Goal: Transaction & Acquisition: Book appointment/travel/reservation

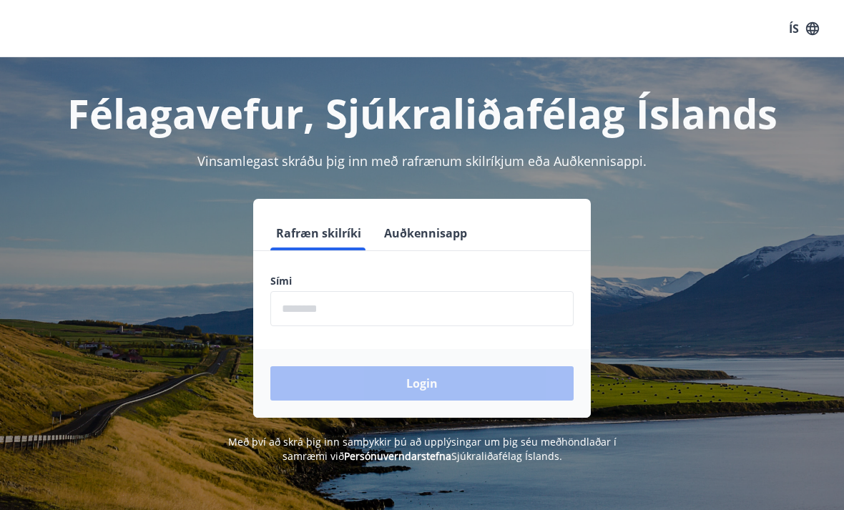
click at [390, 307] on input "phone" at bounding box center [421, 308] width 303 height 35
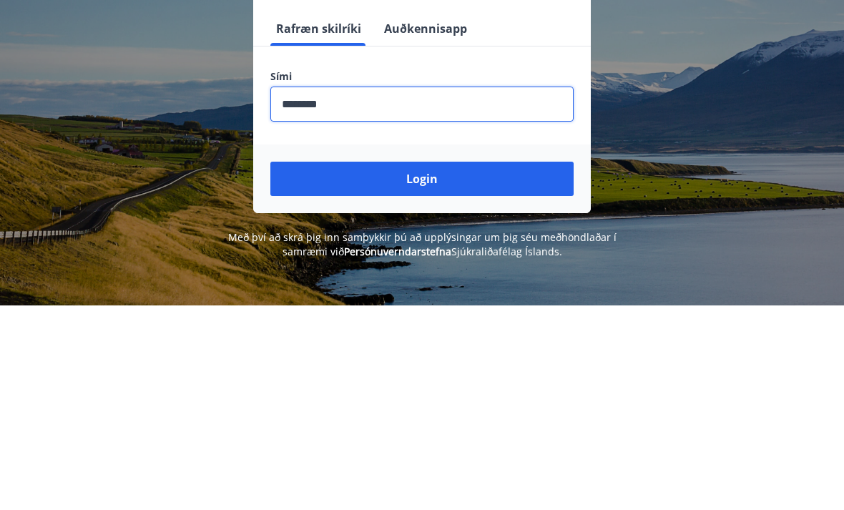
type input "********"
click at [482, 366] on button "Login" at bounding box center [421, 383] width 303 height 34
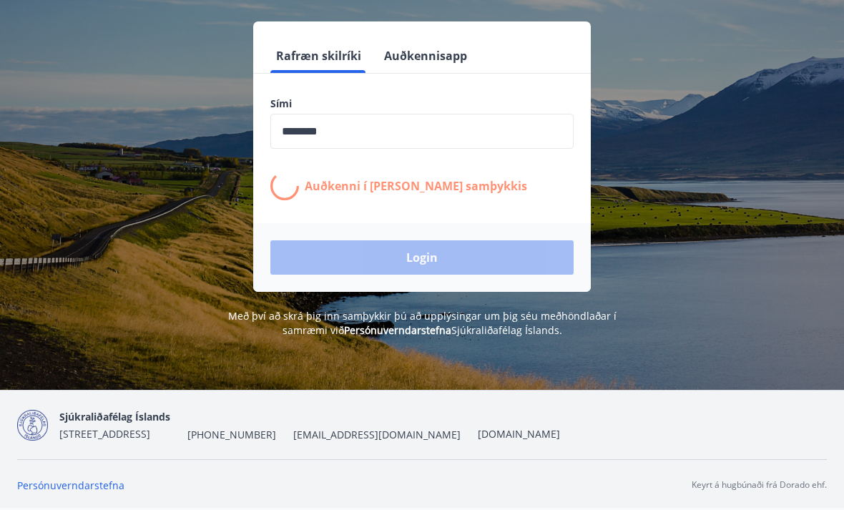
click at [67, 492] on link "Persónuverndarstefna" at bounding box center [70, 485] width 107 height 14
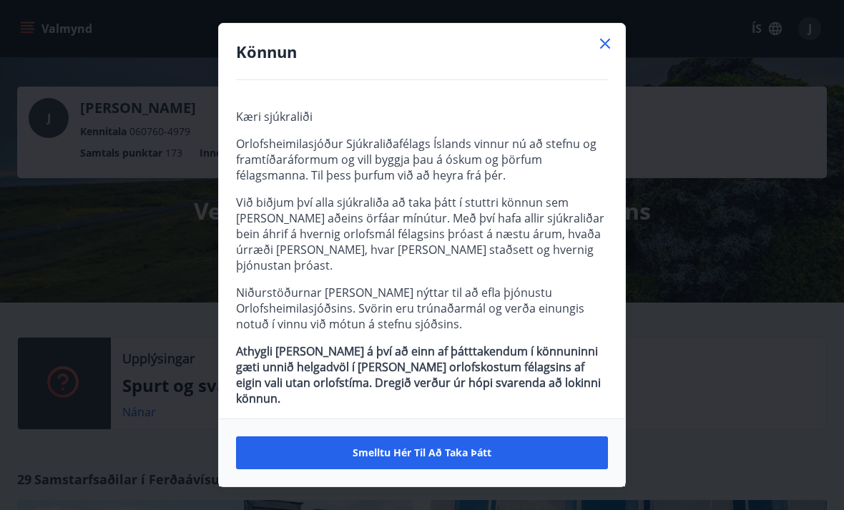
click at [604, 48] on icon at bounding box center [604, 43] width 17 height 17
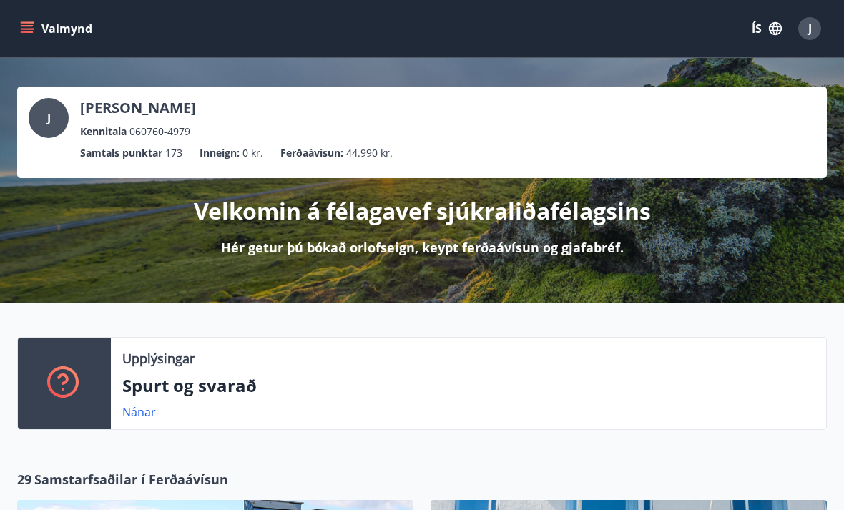
click at [21, 33] on icon "menu" at bounding box center [27, 31] width 13 height 1
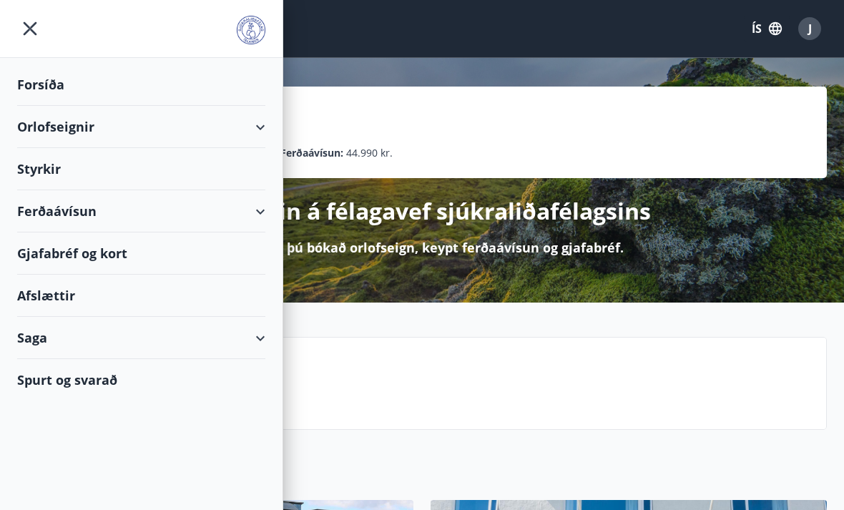
click at [203, 129] on div "Orlofseignir" at bounding box center [141, 127] width 248 height 42
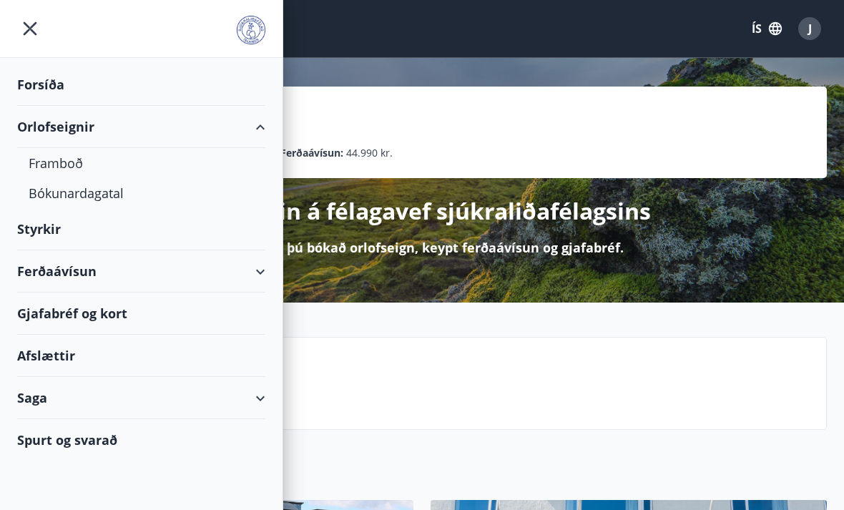
click at [112, 197] on div "Bókunardagatal" at bounding box center [141, 193] width 225 height 30
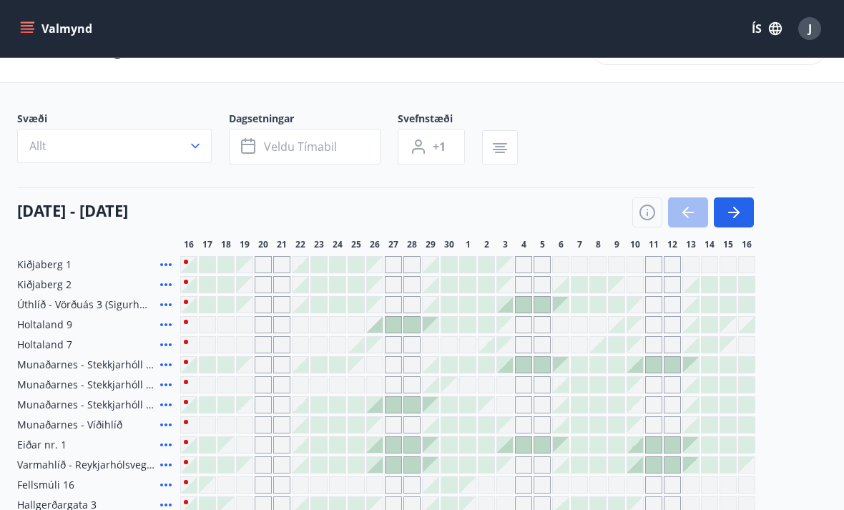
scroll to position [44, 0]
click at [736, 213] on icon "button" at bounding box center [733, 211] width 17 height 17
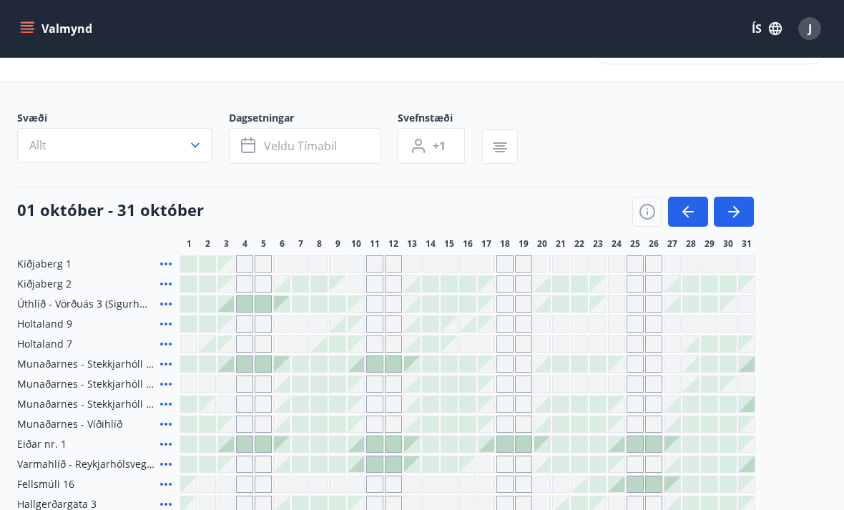
click at [737, 215] on icon "button" at bounding box center [733, 211] width 17 height 17
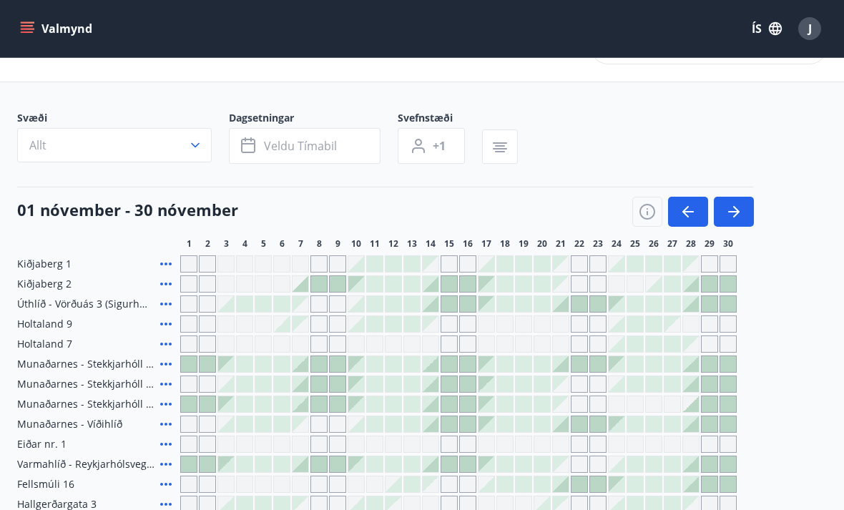
click at [736, 212] on icon "button" at bounding box center [733, 211] width 11 height 1
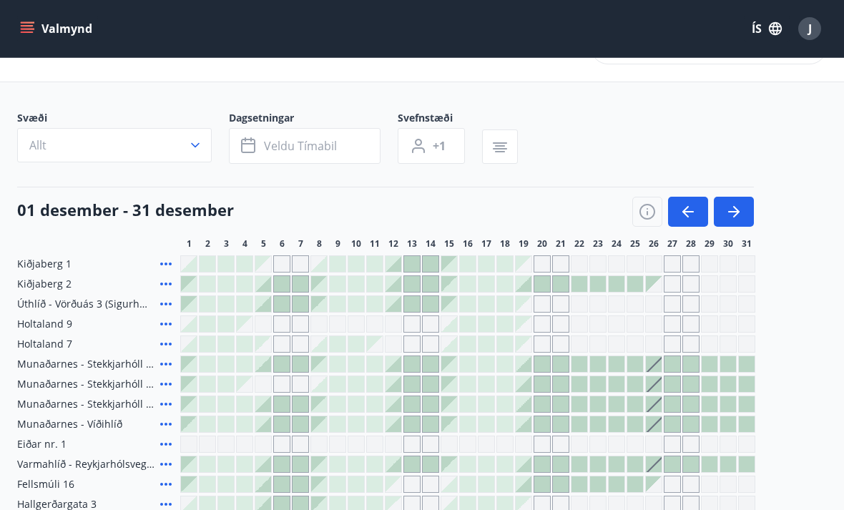
click at [735, 212] on icon "button" at bounding box center [733, 211] width 11 height 1
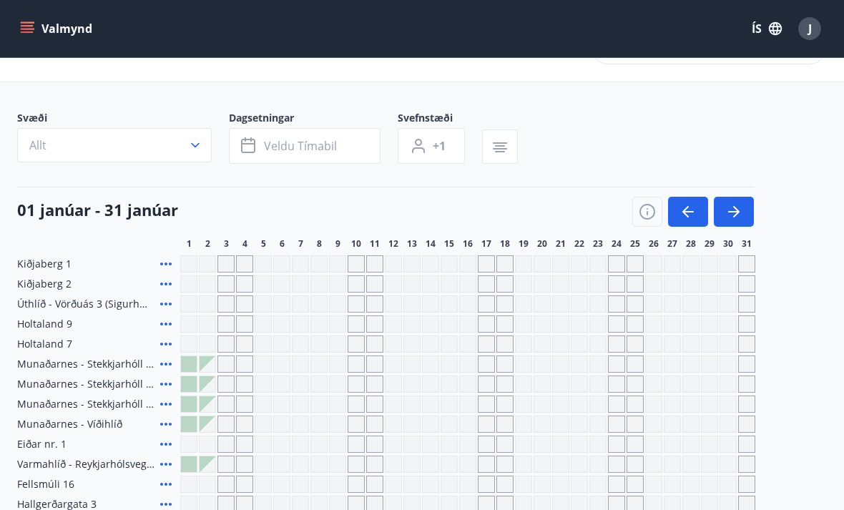
click at [736, 208] on icon "button" at bounding box center [736, 211] width 6 height 11
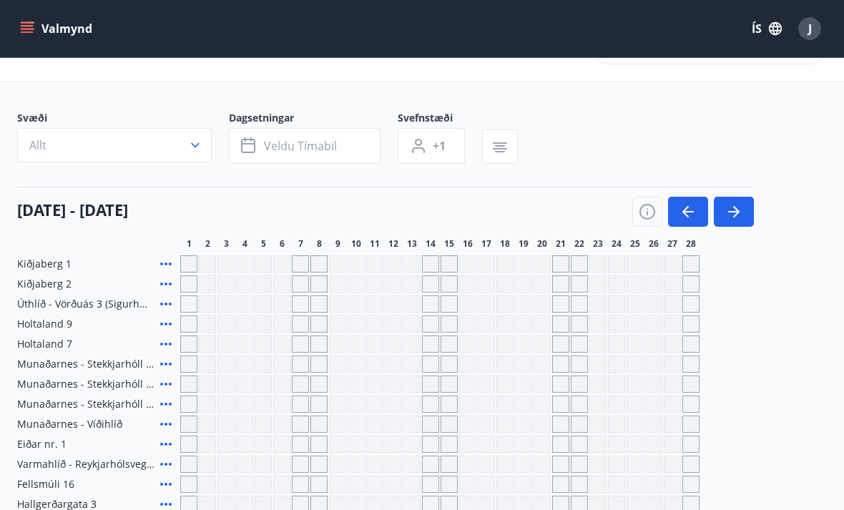
click at [744, 207] on button "button" at bounding box center [734, 212] width 40 height 30
click at [734, 210] on icon "button" at bounding box center [733, 211] width 17 height 17
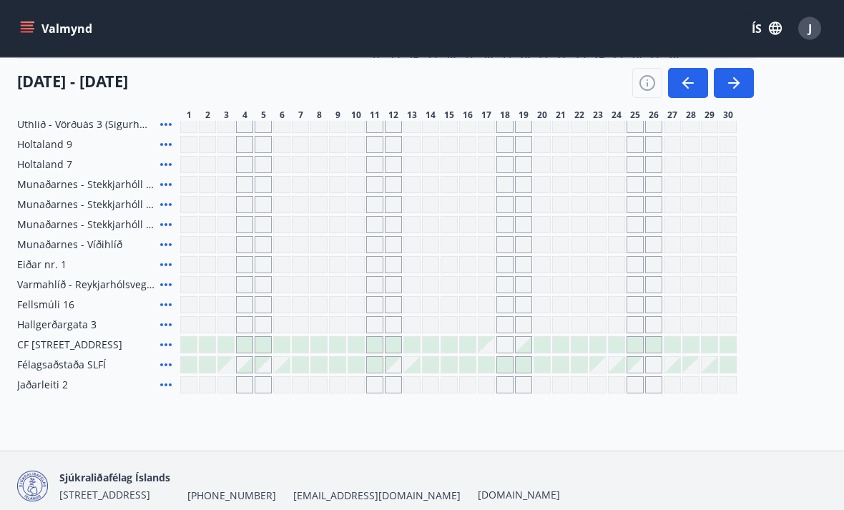
scroll to position [239, 0]
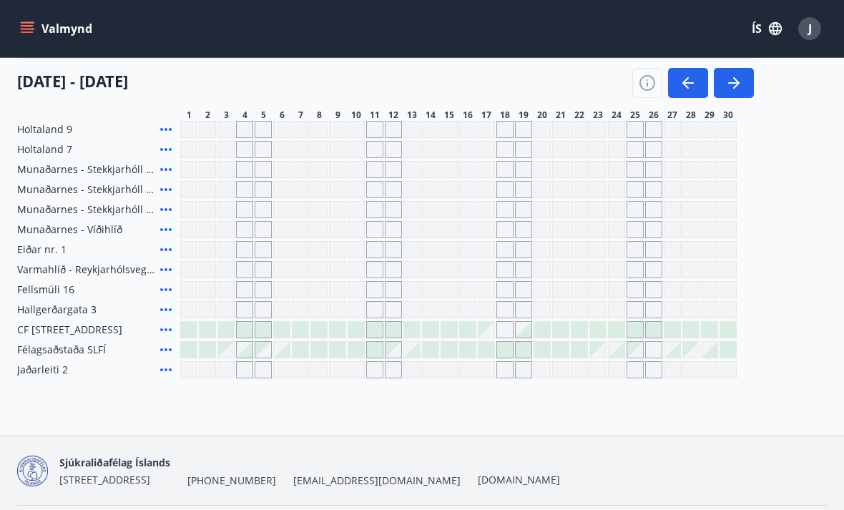
click at [596, 333] on div at bounding box center [598, 330] width 16 height 16
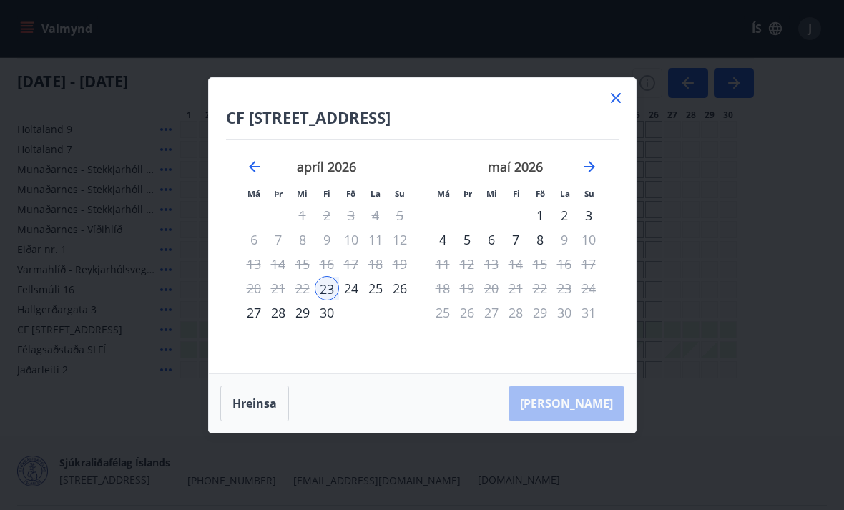
click at [250, 325] on div "27" at bounding box center [254, 312] width 24 height 24
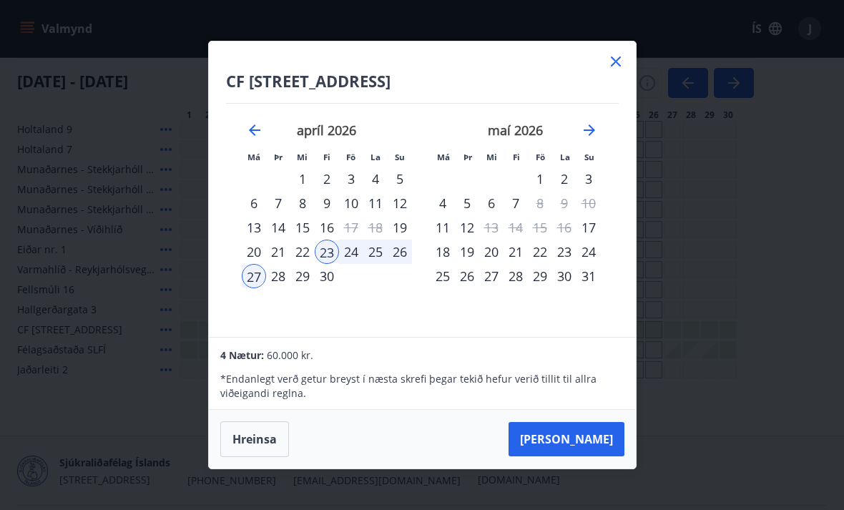
click at [600, 456] on button "[PERSON_NAME]" at bounding box center [566, 439] width 116 height 34
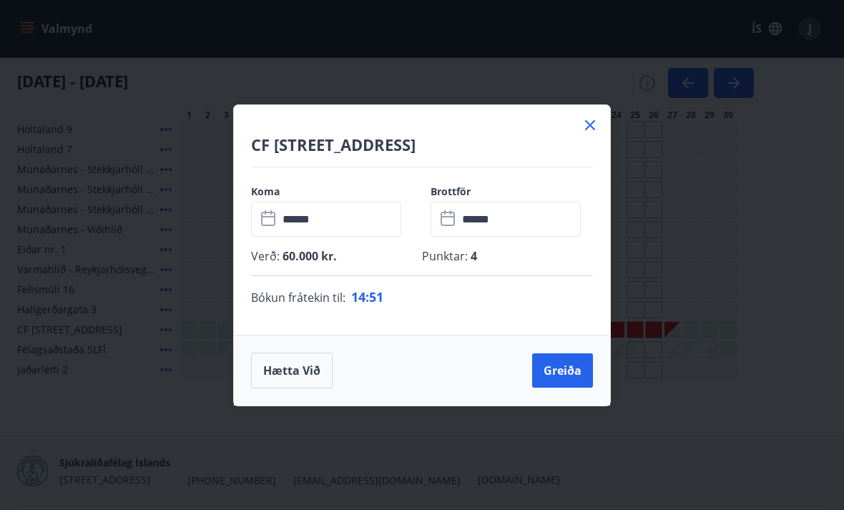
click at [561, 388] on button "Greiða" at bounding box center [562, 370] width 61 height 34
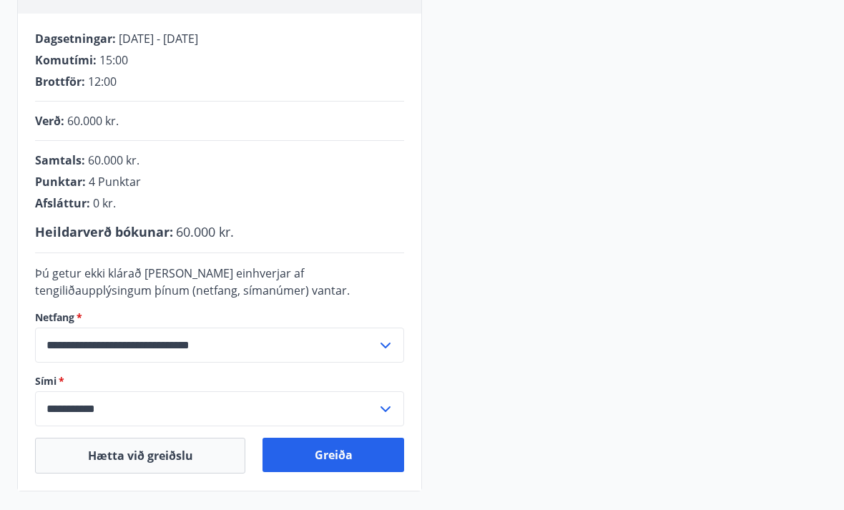
scroll to position [259, 0]
click at [346, 453] on button "Greiða" at bounding box center [333, 455] width 142 height 34
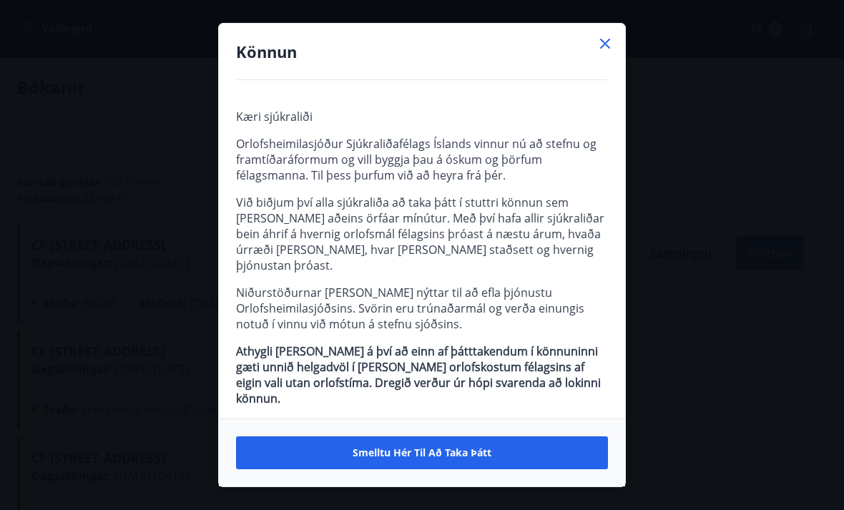
click at [609, 46] on icon at bounding box center [604, 43] width 17 height 17
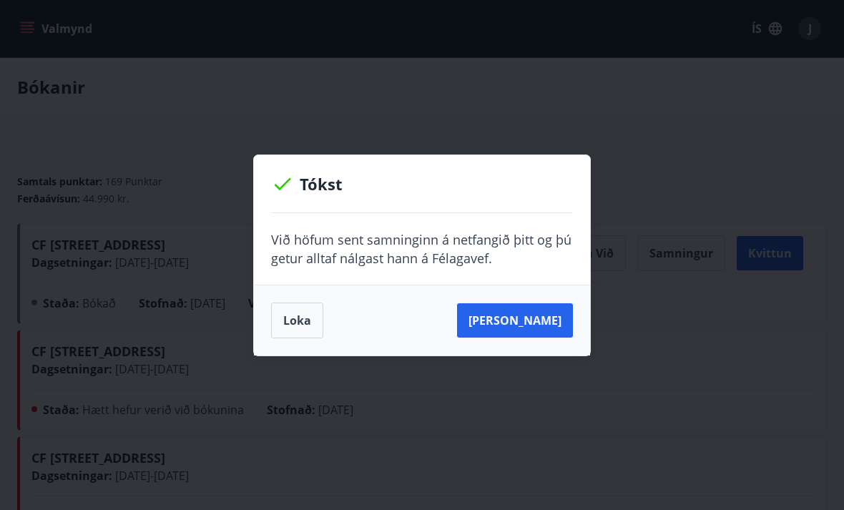
click at [295, 325] on button "Loka" at bounding box center [297, 320] width 52 height 36
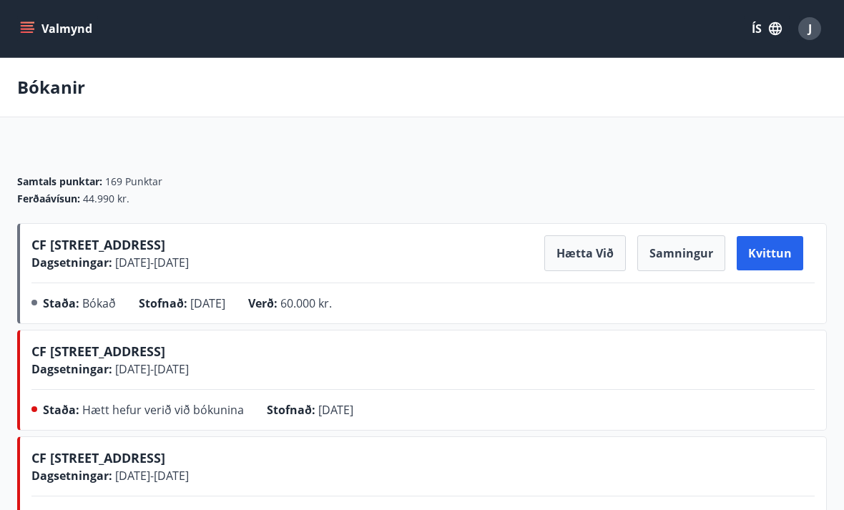
click at [677, 258] on button "Samningur" at bounding box center [681, 253] width 88 height 36
click at [685, 257] on button "Samningur" at bounding box center [681, 253] width 88 height 36
click at [767, 258] on button "Kvittun" at bounding box center [770, 253] width 67 height 34
